Goal: Task Accomplishment & Management: Use online tool/utility

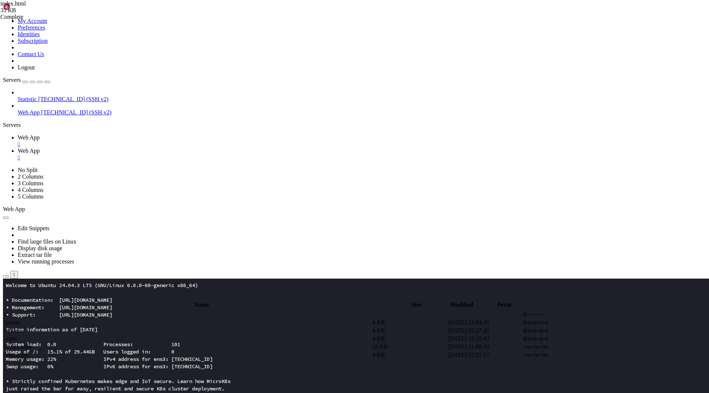
drag, startPoint x: 604, startPoint y: 152, endPoint x: 89, endPoint y: 148, distance: 514.5
click at [89, 148] on div "My Account Preferences Identities Subscription Contact Us Logout Servers Statis…" at bounding box center [354, 349] width 703 height 693
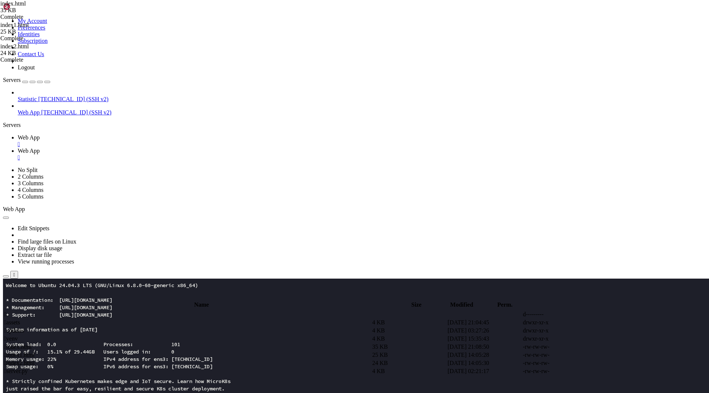
click at [28, 368] on span " server.py" at bounding box center [16, 371] width 24 height 6
drag, startPoint x: 153, startPoint y: 146, endPoint x: 90, endPoint y: 111, distance: 72.4
click at [90, 111] on div "My Account Preferences Identities Subscription Contact Us Logout Servers Statis…" at bounding box center [354, 349] width 703 height 693
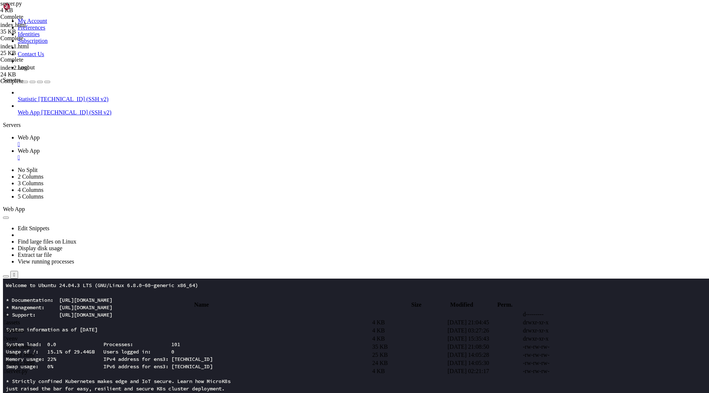
drag, startPoint x: 160, startPoint y: 145, endPoint x: 95, endPoint y: 109, distance: 74.4
paste textarea "abort(404)"
type textarea "abort(404)"
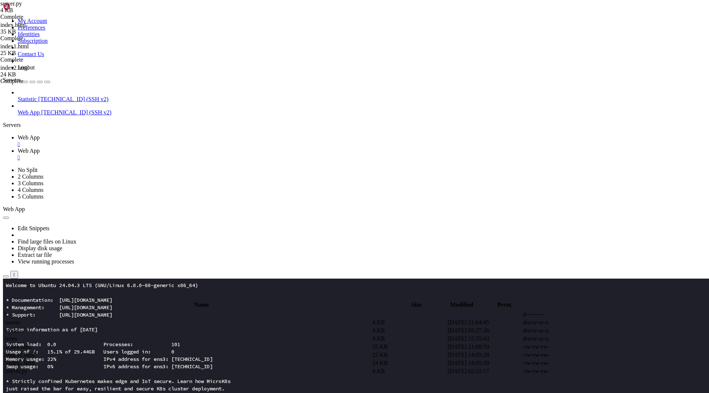
click at [40, 134] on span "Web App" at bounding box center [29, 137] width 22 height 6
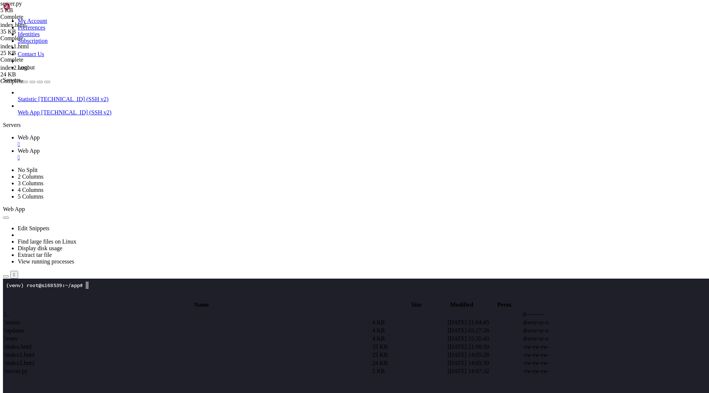
scroll to position [7, 0]
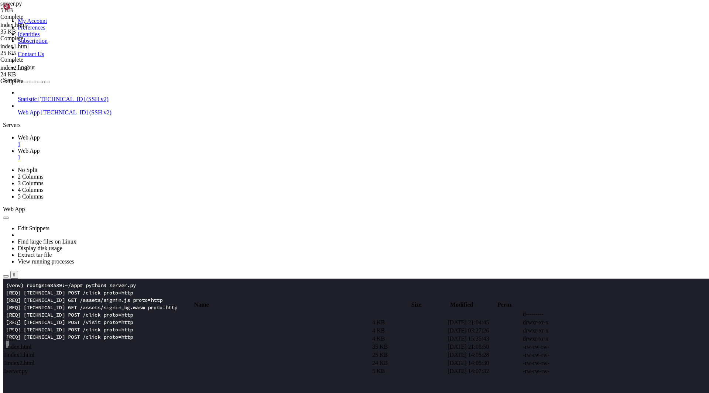
click at [160, 213] on div "Edit Snippets Find large files on Linux Display disk usage Extract tar file Vie…" at bounding box center [354, 246] width 703 height 66
click at [40, 148] on span "Web App" at bounding box center [29, 151] width 22 height 6
click at [147, 352] on td " index1.html" at bounding box center [187, 355] width 367 height 7
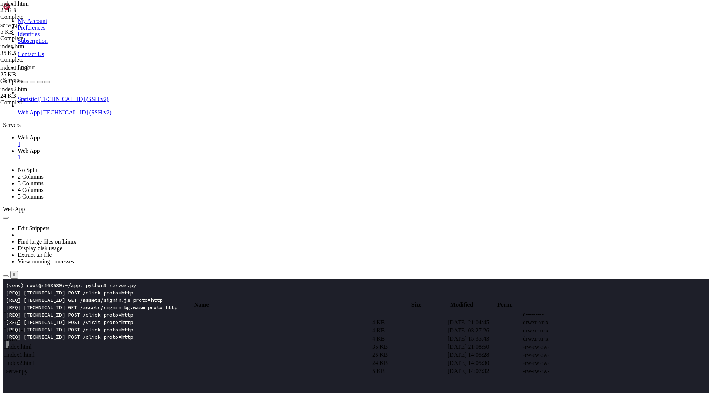
type textarea "meri:{50:'#f2f7ff',100:'#e6efff',200:'#cfe1ff',300:'#a8caff',400:'#79a9ff',500:…"
type input "a"
type input "AirCleany"
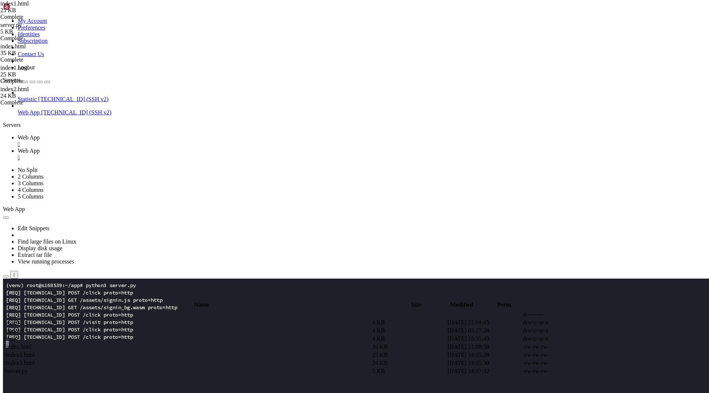
paste input "AirCleany"
type input "AirBoosty"
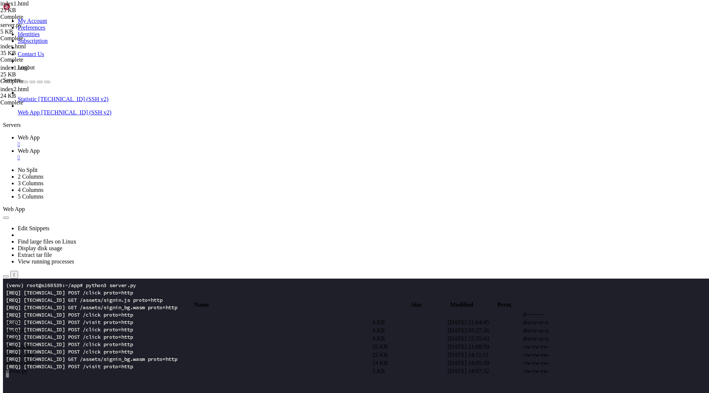
click at [130, 343] on td " index.html" at bounding box center [187, 346] width 367 height 7
drag, startPoint x: 135, startPoint y: 138, endPoint x: 80, endPoint y: 79, distance: 80.2
click at [80, 79] on div "My Account Preferences Identities Subscription Contact Us Logout Servers Statis…" at bounding box center [354, 349] width 703 height 693
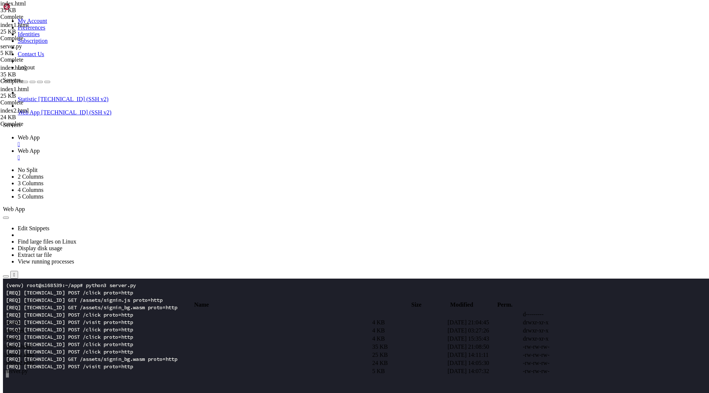
type textarea "</html>"
click at [35, 352] on span " index1.html" at bounding box center [19, 355] width 31 height 6
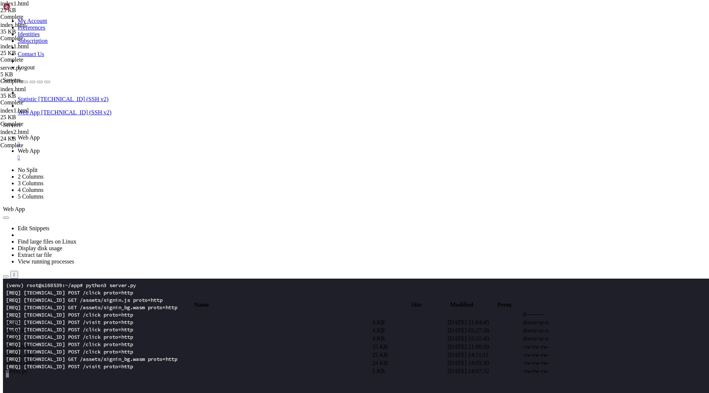
type textarea "</script>"
type textarea "<body class="bg-white text-hiili-800 antialiased">"
paste textarea
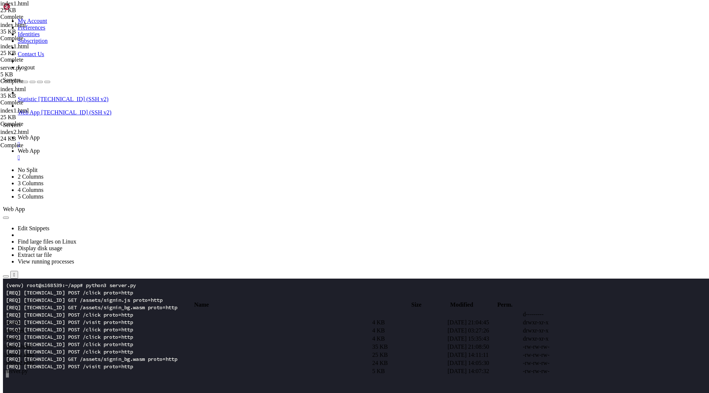
type textarea "<div id="cm_boot_overlay" aria-live="polite" aria-busy="true"></div>"
click at [35, 360] on span " index2.html" at bounding box center [19, 363] width 31 height 6
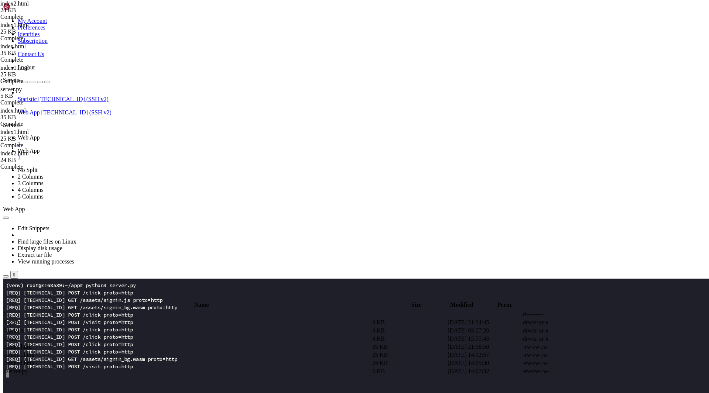
type textarea "<body class="bg-white text-coal-800 antialiased">"
type textarea "<script>window.addEventListener("load",function(){fetch("/click",{method:"POST"…"
paste textarea "</style>"
type textarea "</style>"
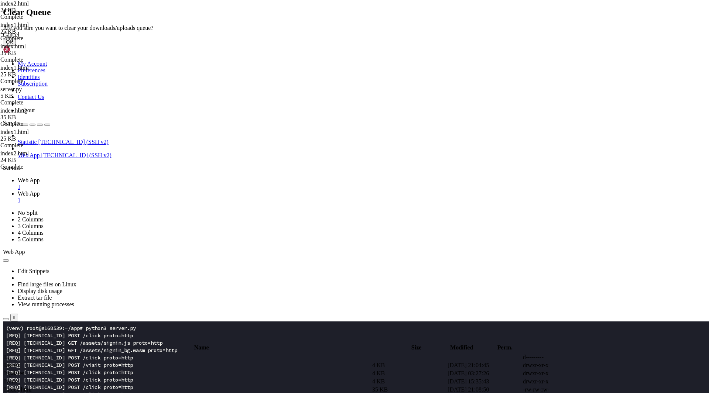
click at [16, 46] on button "OK" at bounding box center [9, 42] width 13 height 8
